Goal: Task Accomplishment & Management: Complete application form

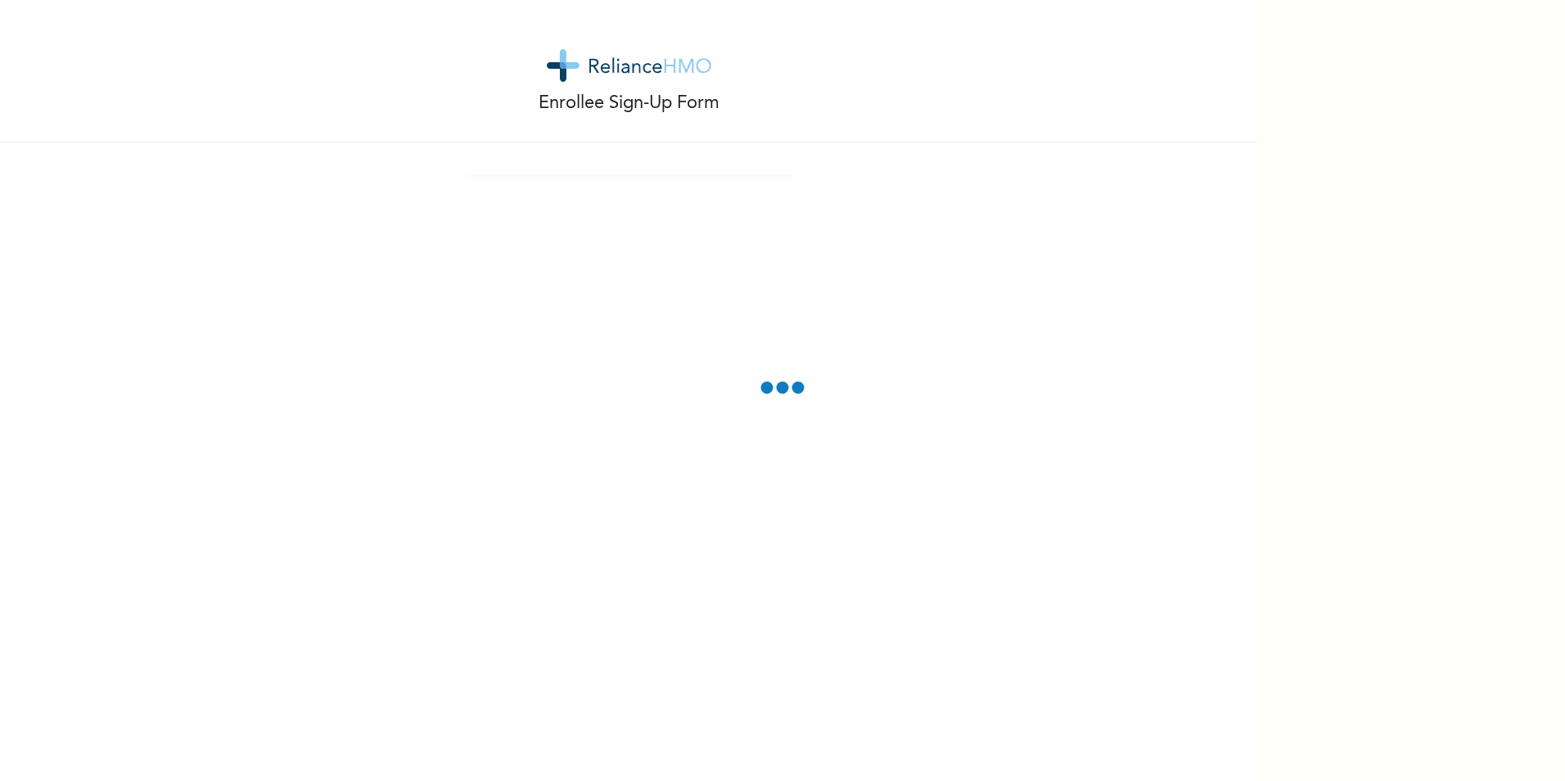
click at [785, 390] on span at bounding box center [783, 387] width 12 height 12
click at [903, 260] on div "Enrollee Sign-Up Form" at bounding box center [628, 390] width 1257 height 781
click at [730, 86] on div "Enrollee Sign-Up Form" at bounding box center [628, 71] width 1257 height 142
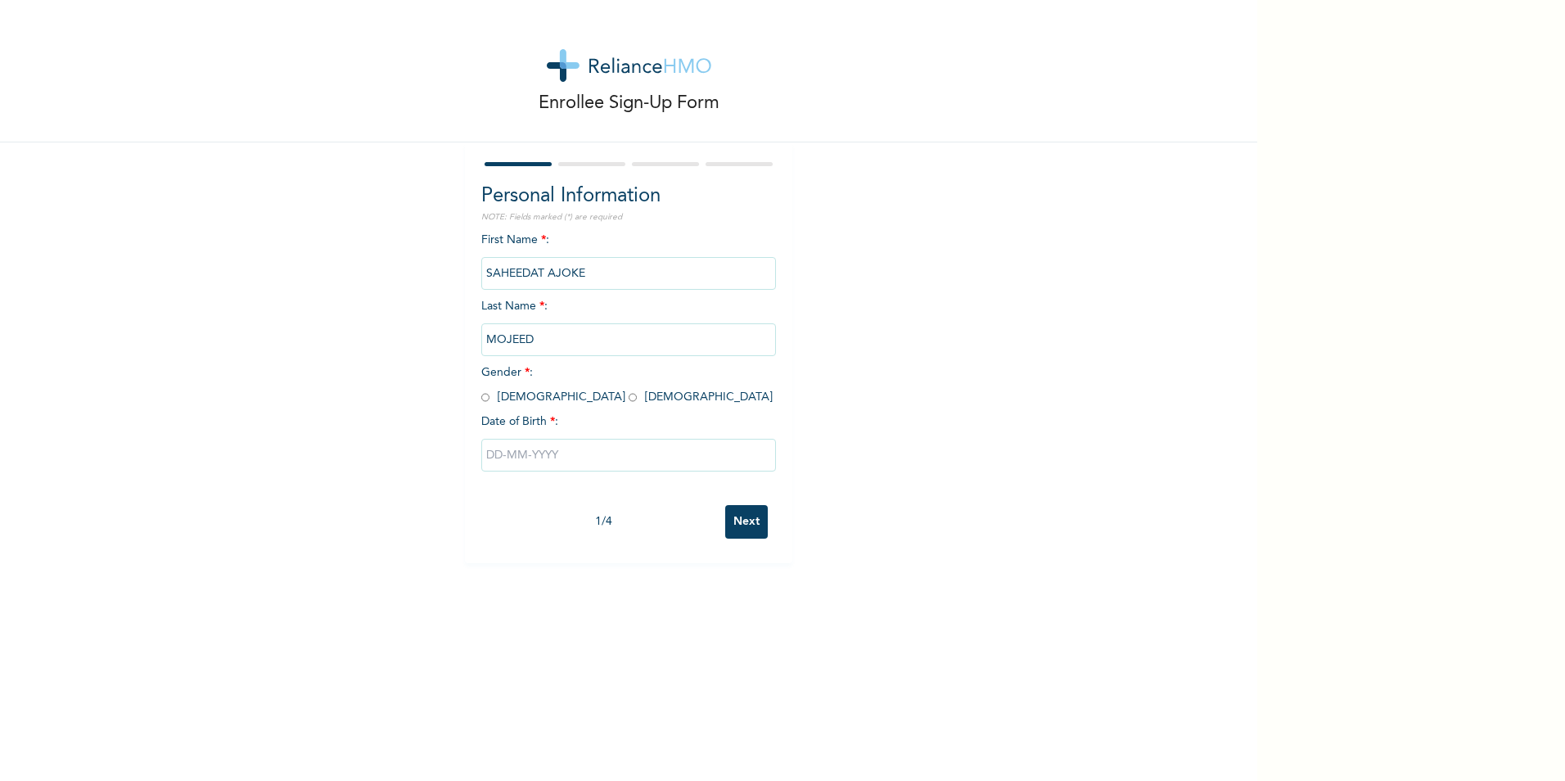
click at [628, 396] on input "radio" at bounding box center [632, 398] width 8 height 16
radio input "true"
click at [527, 457] on input "text" at bounding box center [628, 455] width 295 height 33
select select "9"
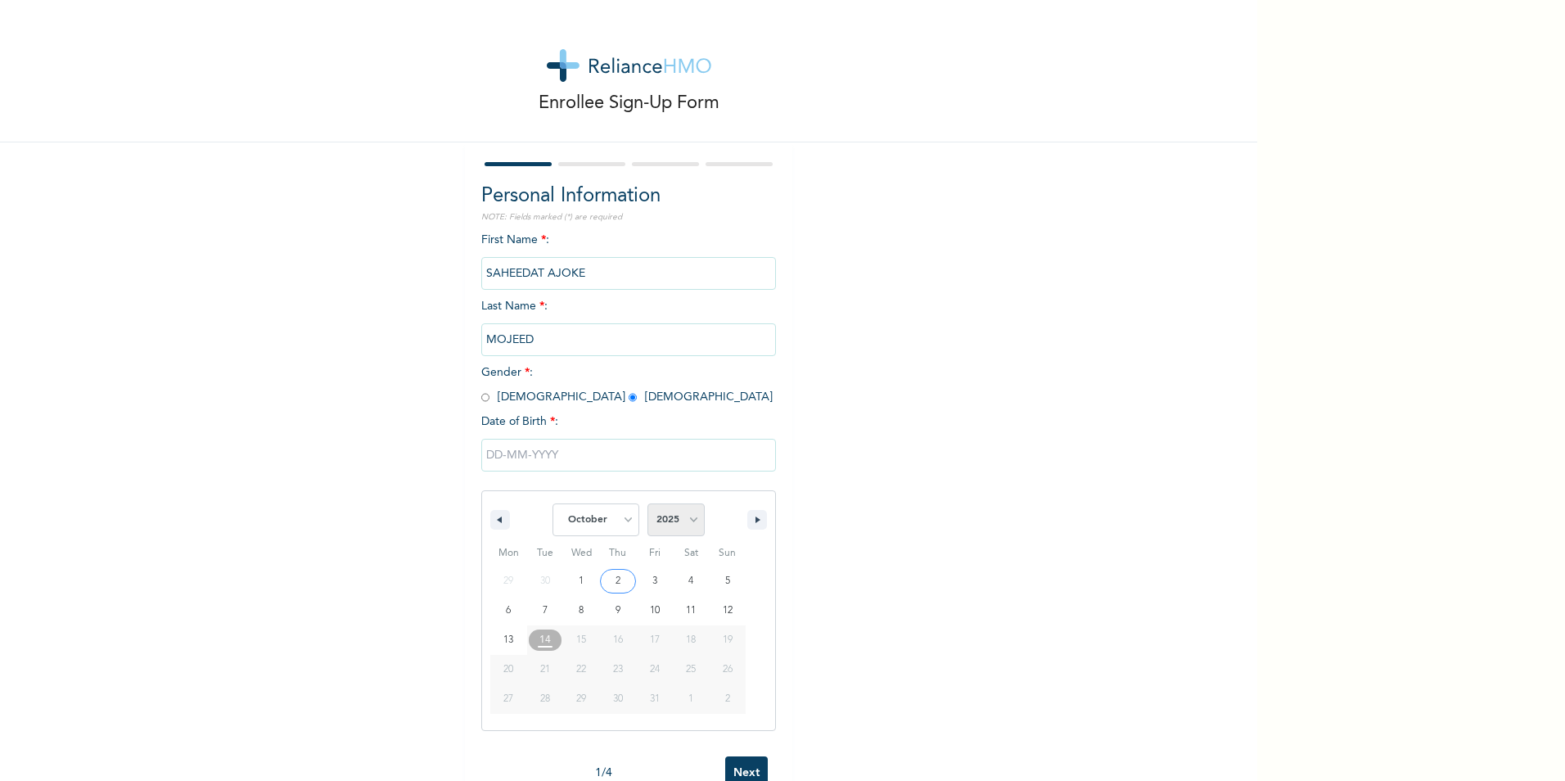
click at [682, 520] on select "2025 2024 2023 2022 2021 2020 2019 2018 2017 2016 2015 2014 2013 2012 2011 2010…" at bounding box center [675, 519] width 57 height 33
click at [647, 504] on select "2025 2024 2023 2022 2021 2020 2019 2018 2017 2016 2015 2014 2013 2012 2011 2010…" at bounding box center [675, 519] width 57 height 33
click at [684, 489] on div "January February March April May June July August September October November [D…" at bounding box center [628, 620] width 295 height 281
click at [680, 530] on select "2025 2024 2023 2022 2021 2020 2019 2018 2017 2016 2015 2014 2013 2012 2011 2010…" at bounding box center [675, 519] width 57 height 33
select select "2000"
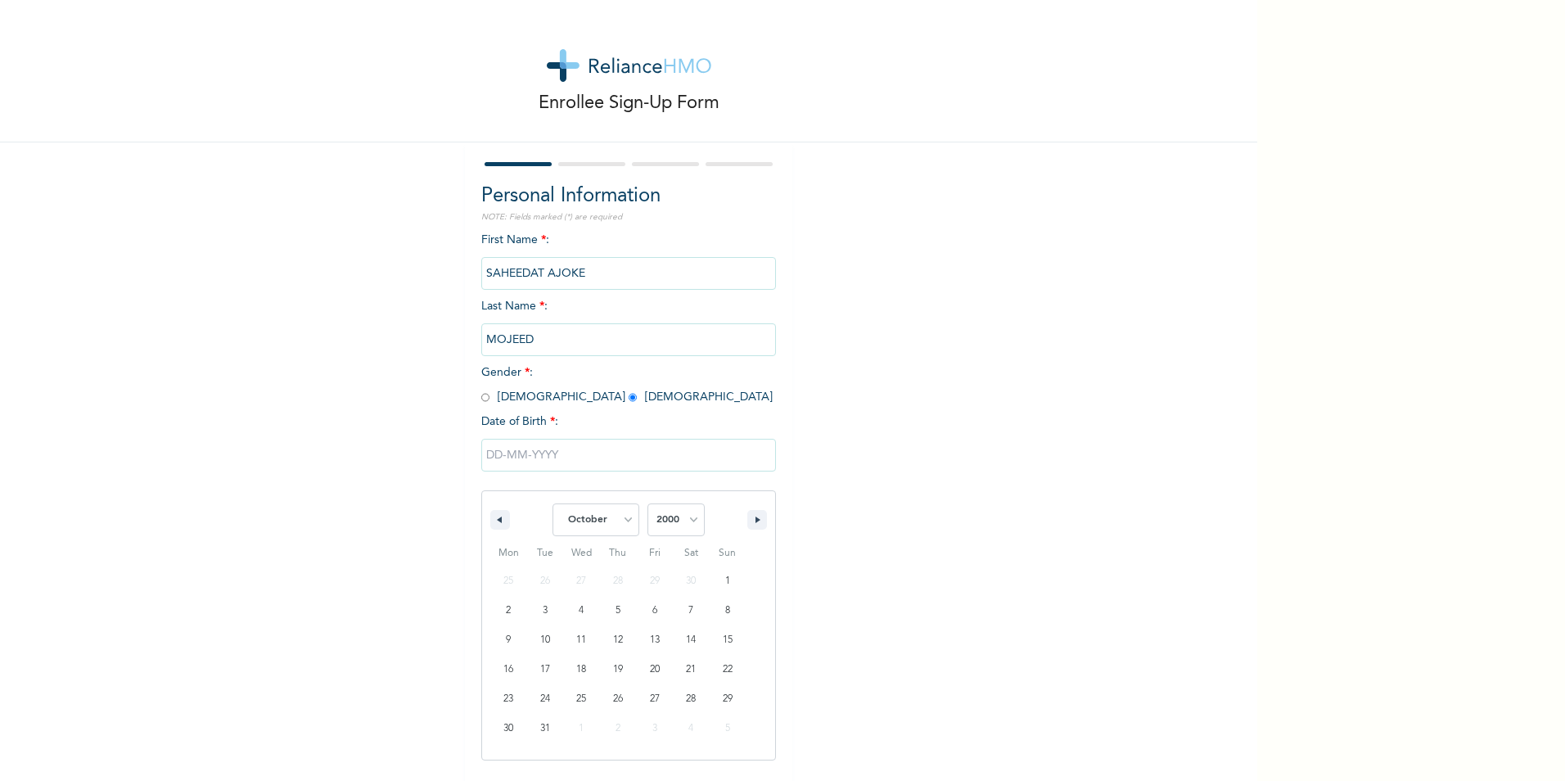
click at [647, 504] on select "2025 2024 2023 2022 2021 2020 2019 2018 2017 2016 2015 2014 2013 2012 2011 2010…" at bounding box center [675, 519] width 57 height 33
click at [627, 524] on select "January February March April May June July August September October November De…" at bounding box center [595, 519] width 87 height 33
select select "5"
click at [552, 504] on select "January February March April May June July August September October November De…" at bounding box center [595, 519] width 87 height 33
type input "[DATE]"
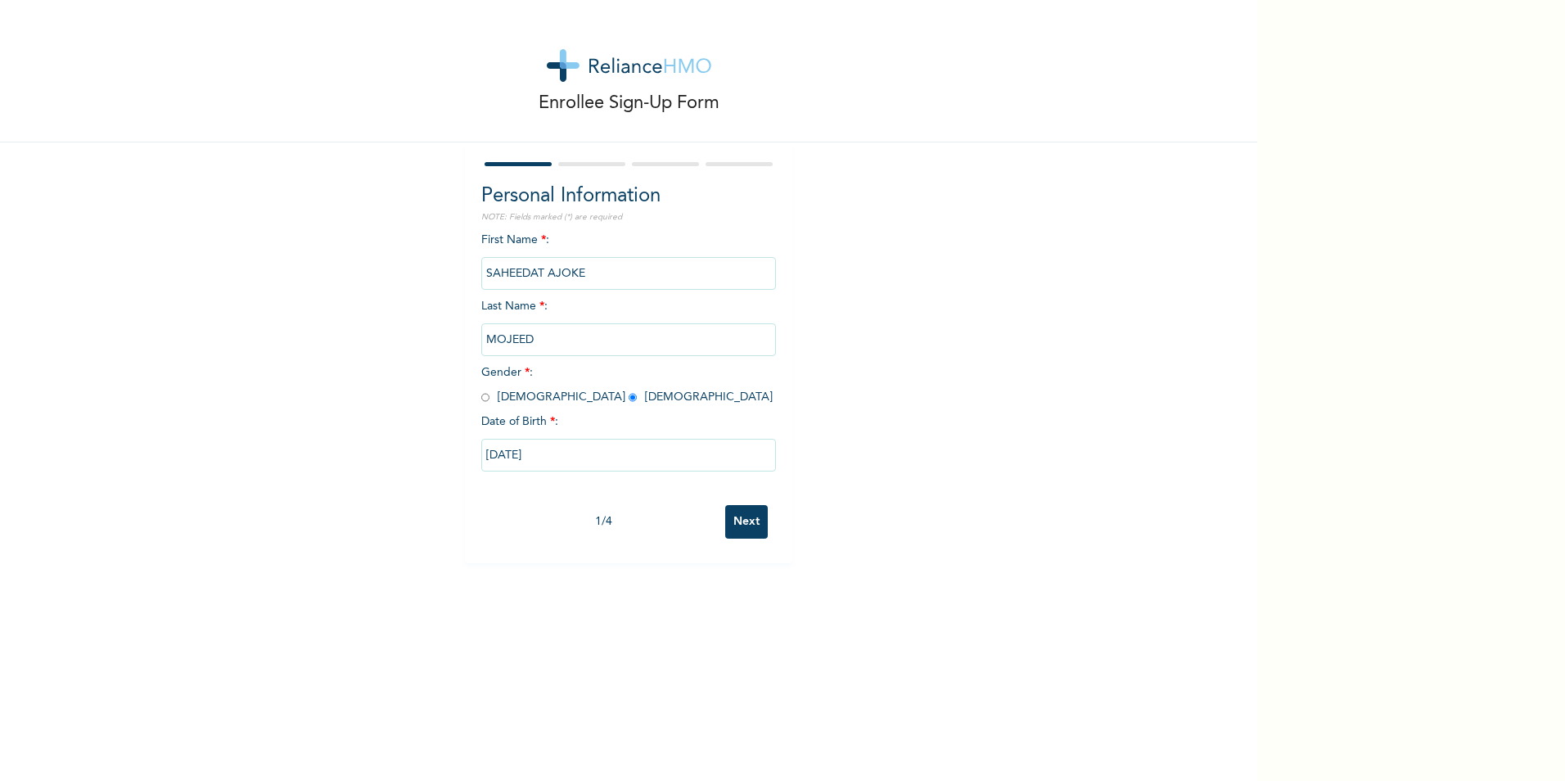
click at [732, 516] on input "Next" at bounding box center [746, 522] width 43 height 34
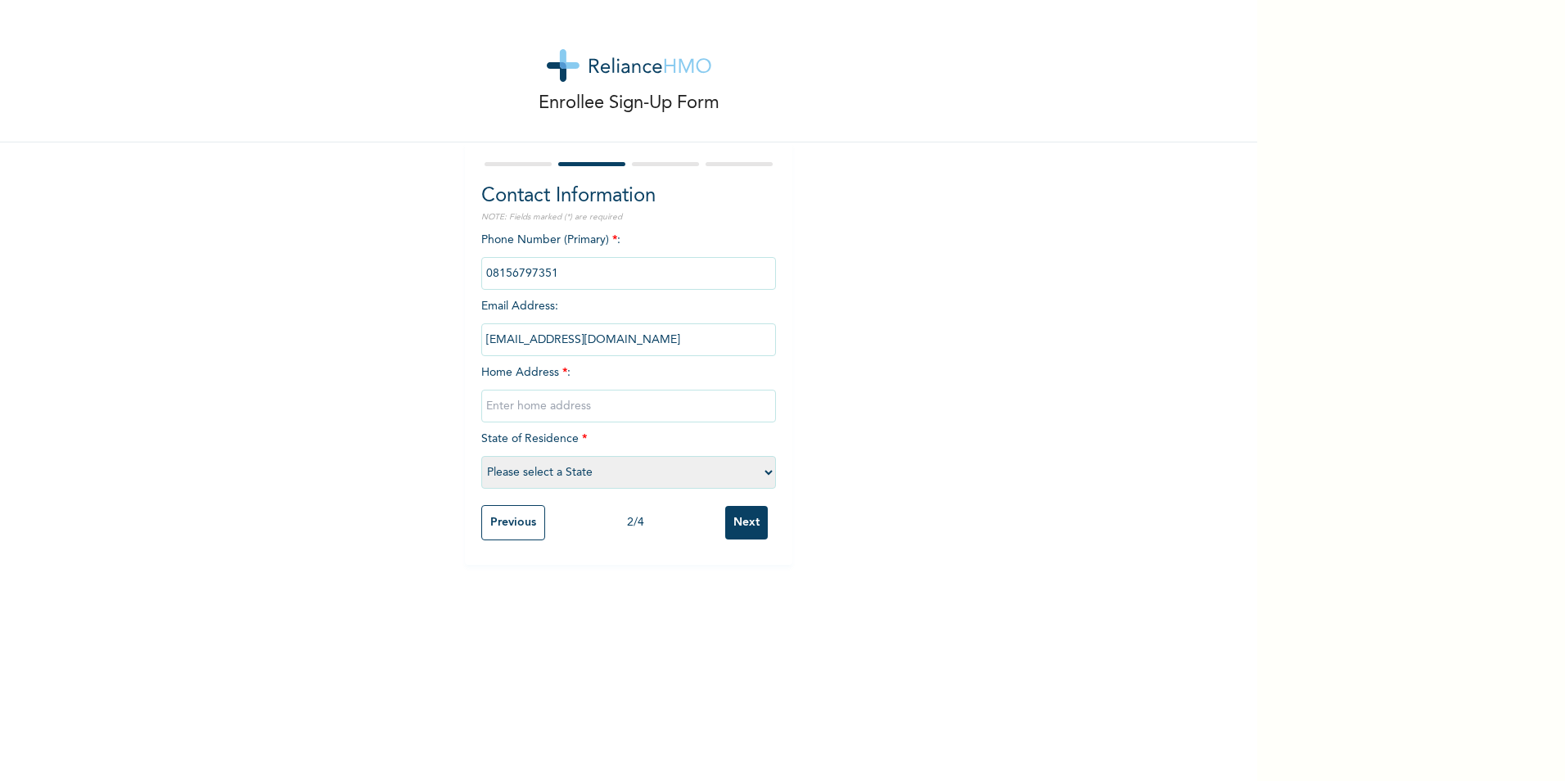
click at [597, 417] on input "text" at bounding box center [628, 406] width 295 height 33
click at [612, 411] on input "[STREET_ADDRESS][PERSON_NAME]," at bounding box center [628, 406] width 295 height 33
type input "[STREET_ADDRESS][PERSON_NAME]"
click at [755, 467] on select "Please select a State [PERSON_NAME] (FCT) [PERSON_NAME] Ibom [GEOGRAPHIC_DATA] …" at bounding box center [628, 472] width 295 height 33
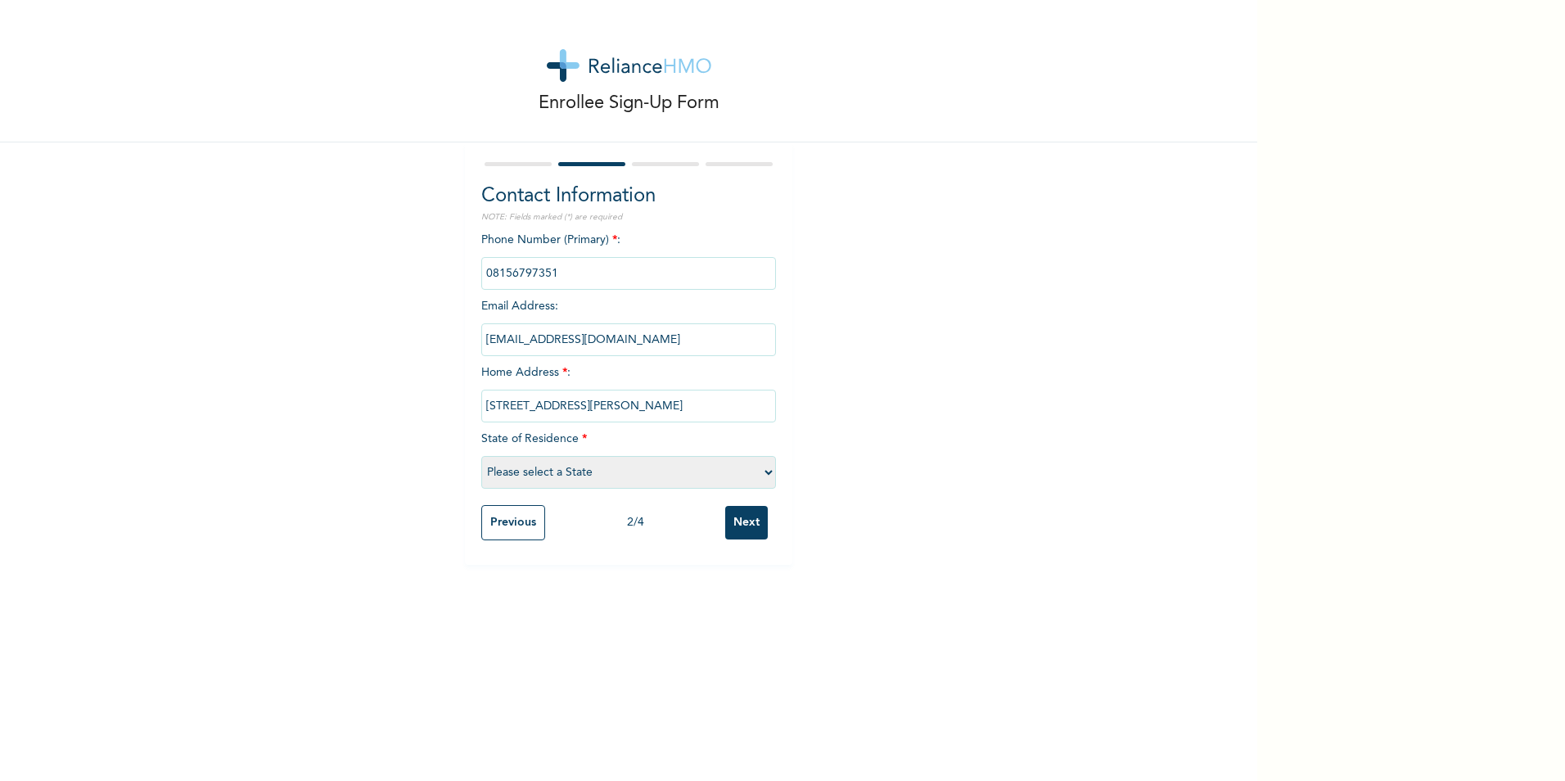
click at [773, 475] on div "Contact Information NOTE: Fields marked (*) are required Phone Number (Primary)…" at bounding box center [628, 353] width 327 height 422
click at [755, 479] on select "Please select a State [PERSON_NAME] (FCT) [PERSON_NAME] Ibom [GEOGRAPHIC_DATA] …" at bounding box center [628, 472] width 295 height 33
select select "25"
click at [481, 456] on select "Please select a State [PERSON_NAME] (FCT) [PERSON_NAME] Ibom [GEOGRAPHIC_DATA] …" at bounding box center [628, 472] width 295 height 33
click at [727, 526] on input "Next" at bounding box center [746, 523] width 43 height 34
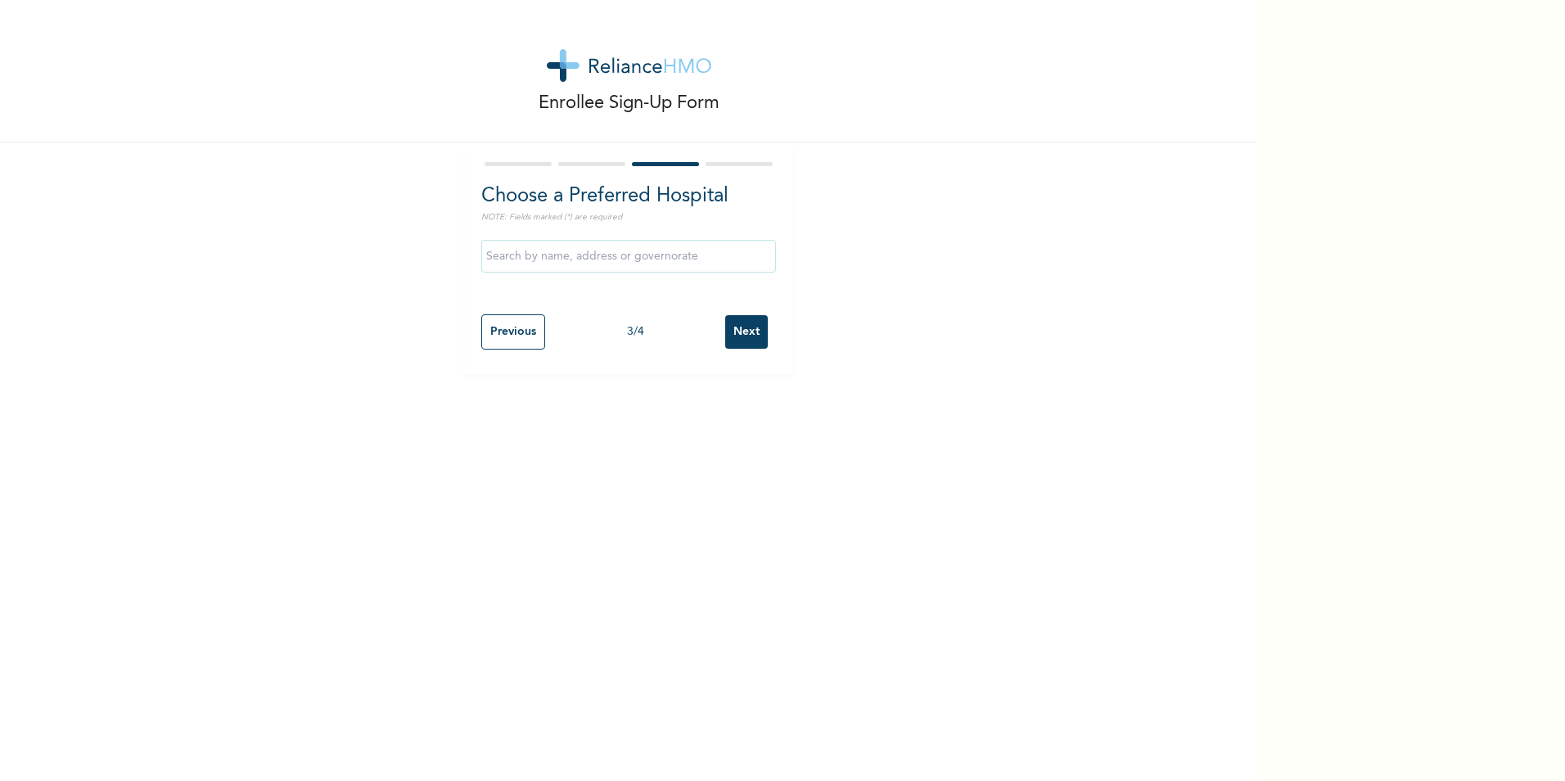
click at [741, 329] on input "Next" at bounding box center [746, 332] width 43 height 34
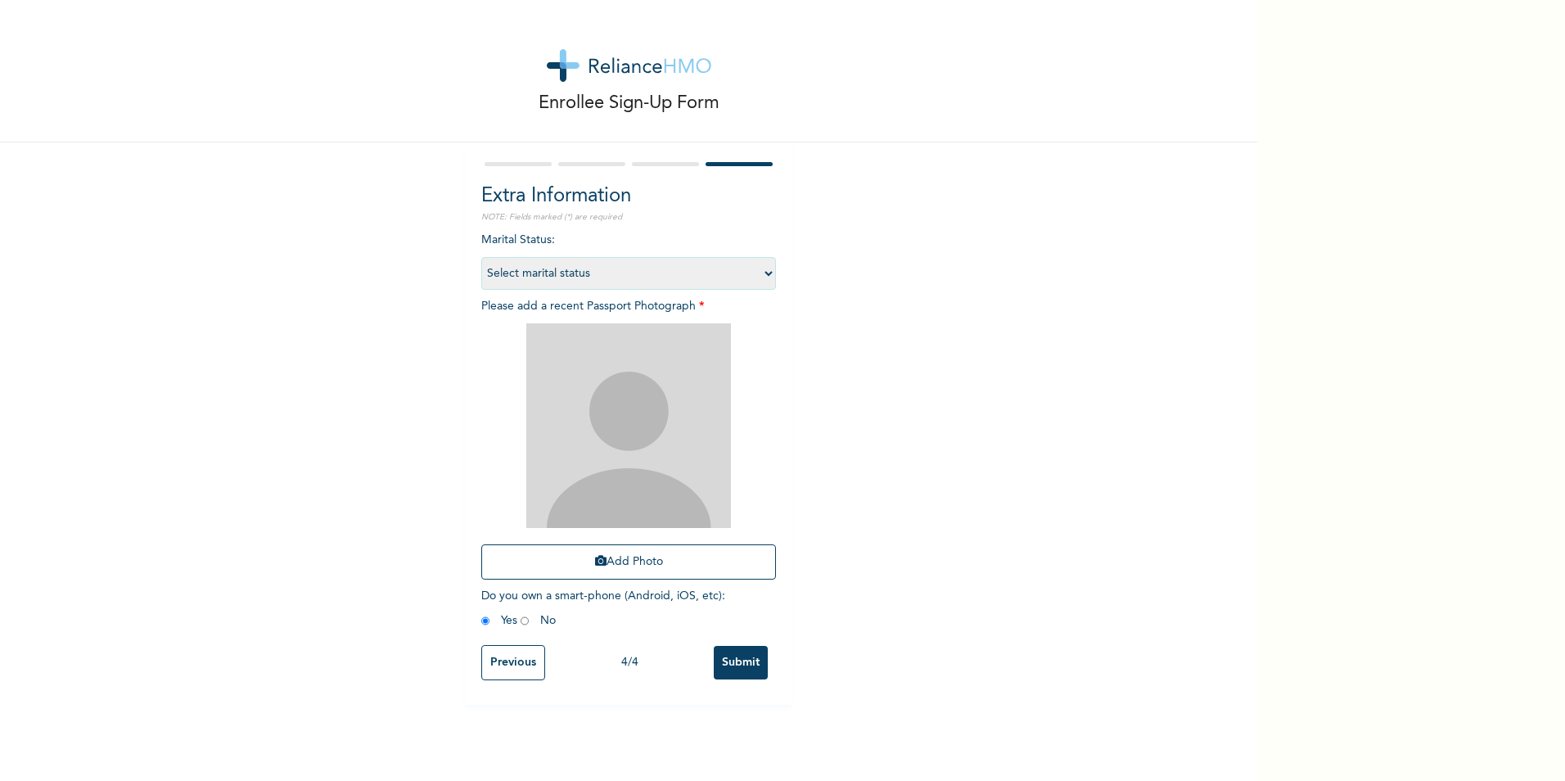
click at [753, 277] on select "Select marital status [DEMOGRAPHIC_DATA] Married [DEMOGRAPHIC_DATA] Widow/[DEMO…" at bounding box center [628, 273] width 295 height 33
select select "1"
click at [481, 257] on select "Select marital status [DEMOGRAPHIC_DATA] Married [DEMOGRAPHIC_DATA] Widow/[DEMO…" at bounding box center [628, 273] width 295 height 33
click at [722, 558] on button "Add Photo" at bounding box center [628, 561] width 295 height 35
click at [621, 557] on button "Add Photo" at bounding box center [628, 561] width 295 height 35
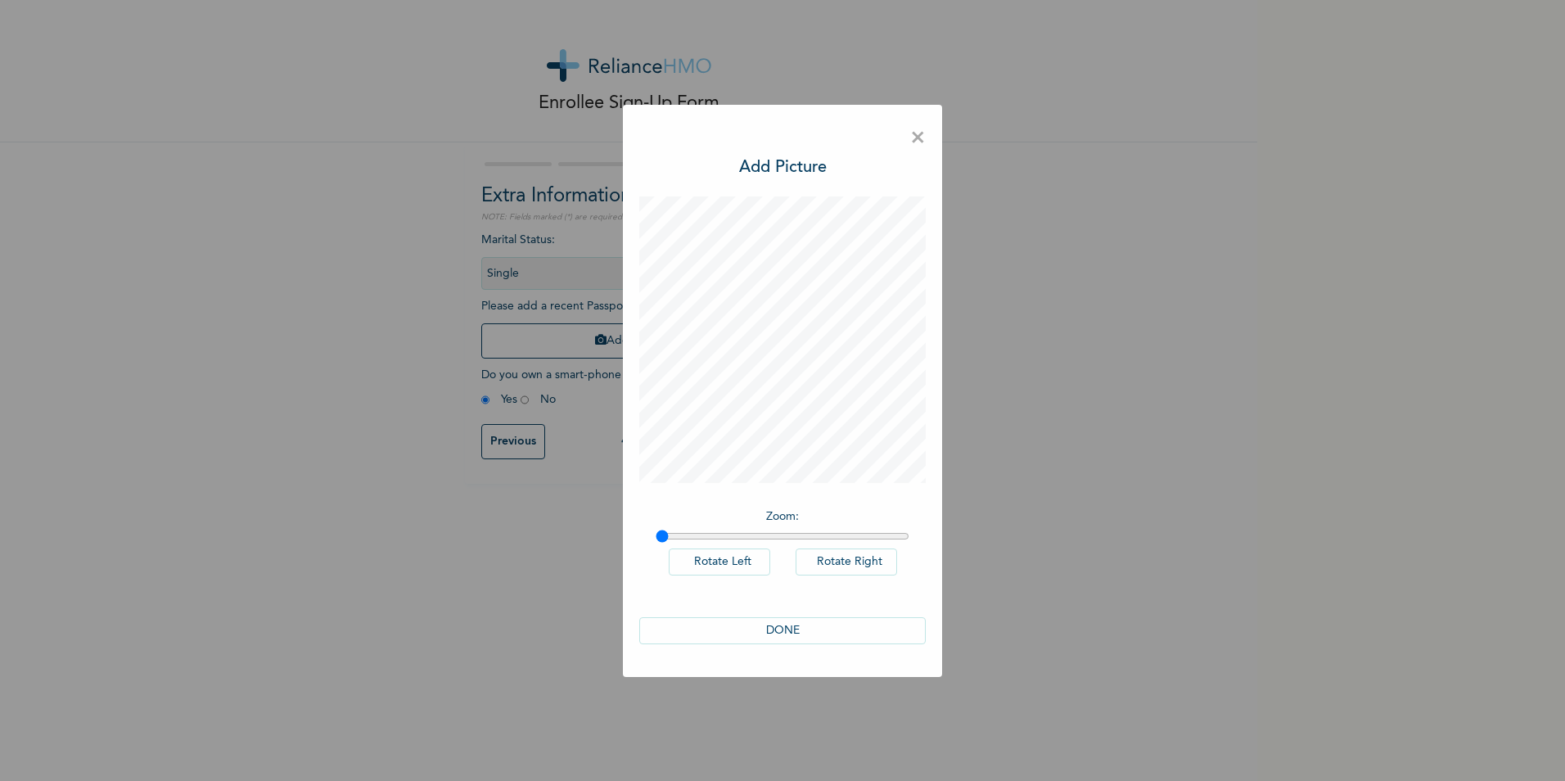
click at [792, 631] on button "DONE" at bounding box center [782, 630] width 286 height 27
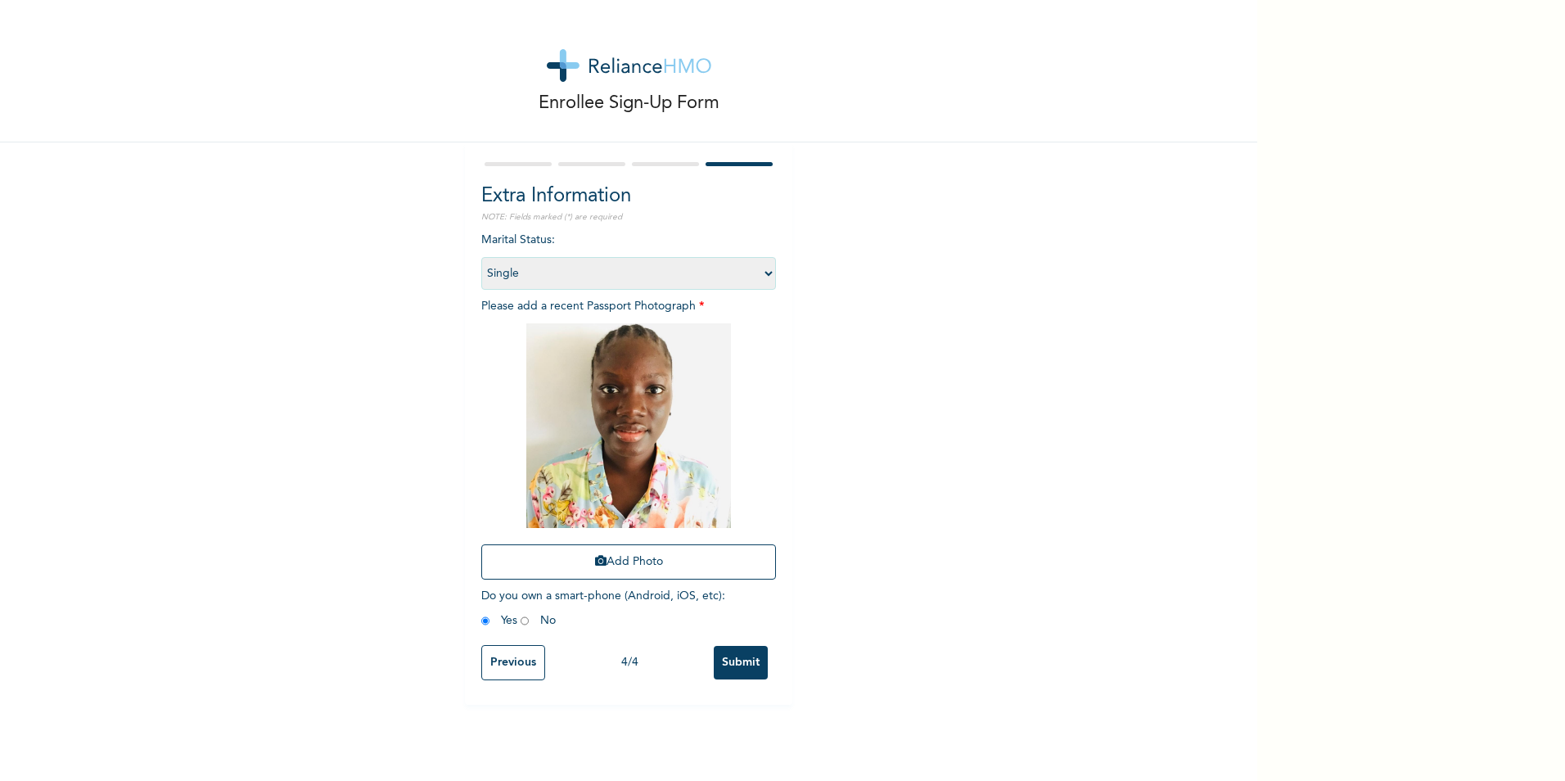
click at [730, 652] on input "Submit" at bounding box center [741, 663] width 54 height 34
